Goal: Find specific page/section: Find specific page/section

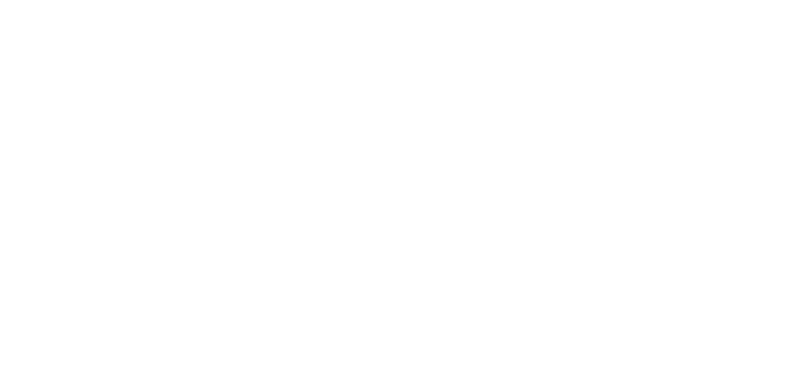
click at [488, 0] on html at bounding box center [402, 0] width 805 height 0
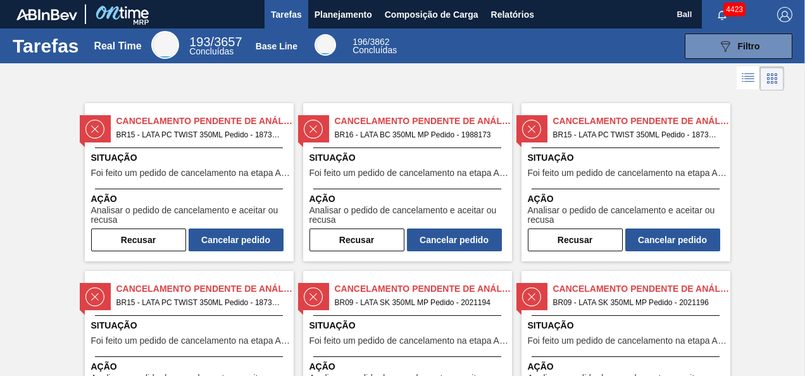
click at [733, 13] on span "4423" at bounding box center [734, 10] width 22 height 14
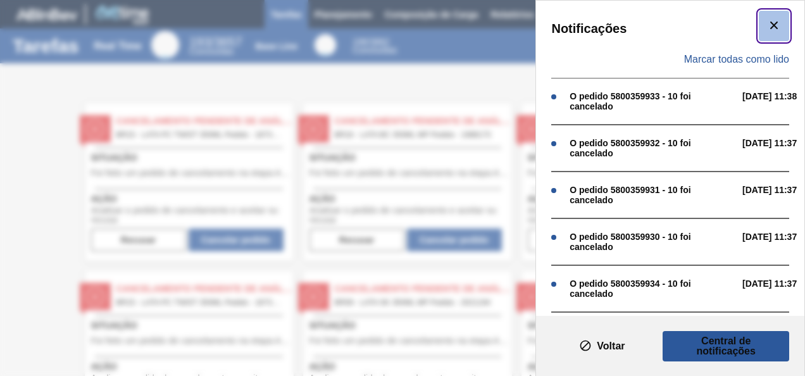
click at [767, 27] on icon "botão de ícone" at bounding box center [773, 25] width 15 height 15
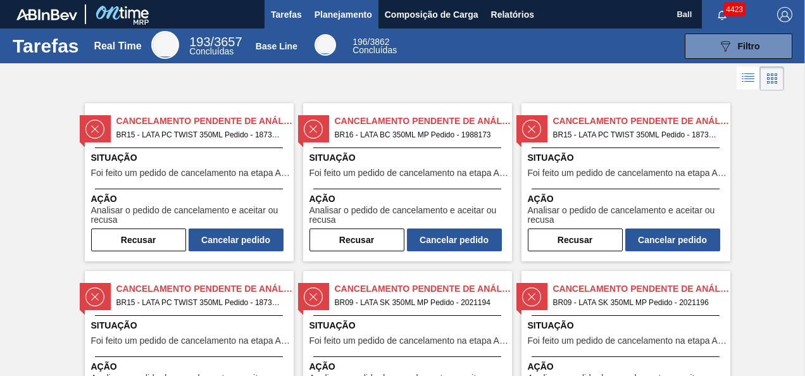
click at [366, 18] on span "Planejamento" at bounding box center [343, 14] width 58 height 15
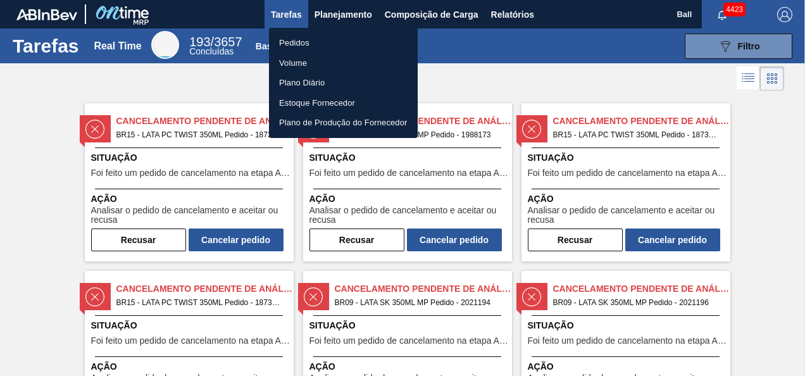
click at [425, 14] on div at bounding box center [402, 188] width 805 height 376
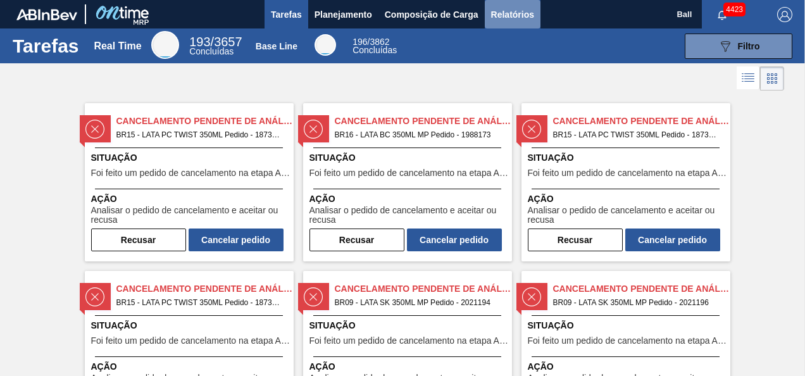
click at [485, 15] on button "Relatórios" at bounding box center [513, 14] width 56 height 28
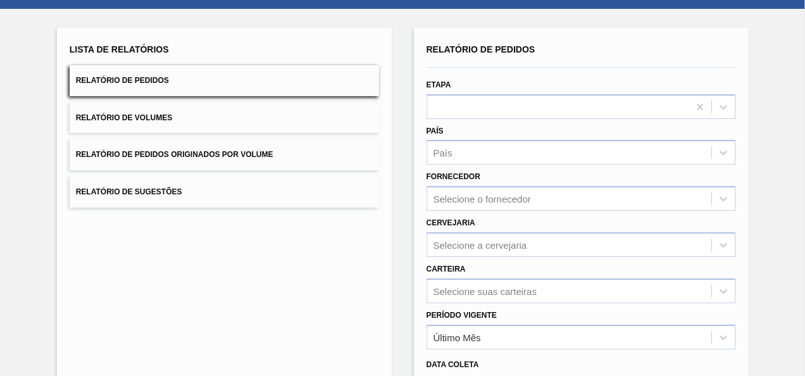
scroll to position [19, 0]
